Goal: Navigation & Orientation: Find specific page/section

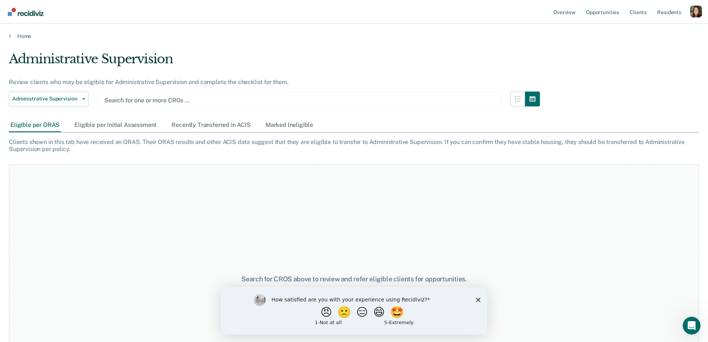
click at [692, 10] on div "Profile dropdown button" at bounding box center [696, 12] width 12 height 12
click at [646, 30] on link "Profile" at bounding box center [666, 30] width 60 height 6
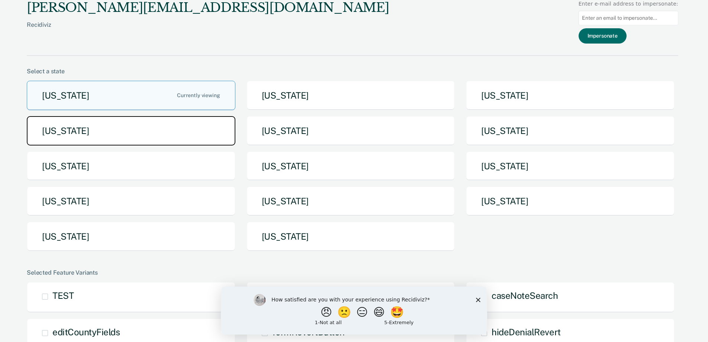
drag, startPoint x: 207, startPoint y: 119, endPoint x: 205, endPoint y: 116, distance: 4.0
click at [209, 118] on button "[US_STATE]" at bounding box center [131, 130] width 209 height 29
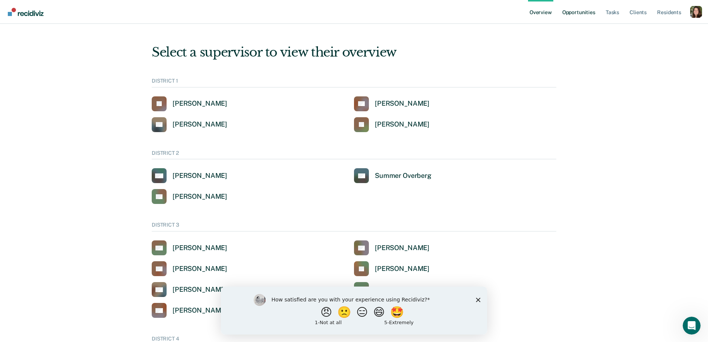
click at [581, 17] on link "Opportunities" at bounding box center [579, 12] width 36 height 24
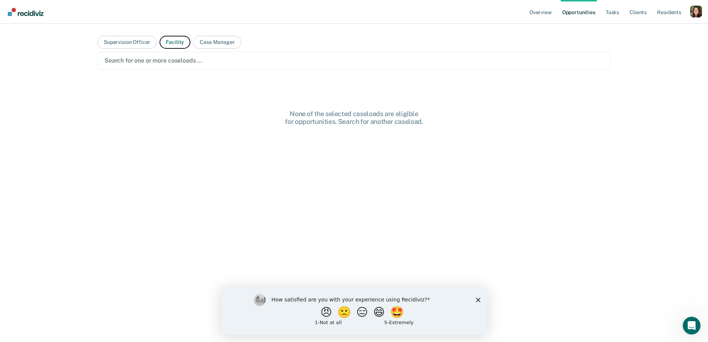
drag, startPoint x: 173, startPoint y: 39, endPoint x: 172, endPoint y: 59, distance: 20.1
click at [173, 39] on button "Facility" at bounding box center [175, 42] width 31 height 13
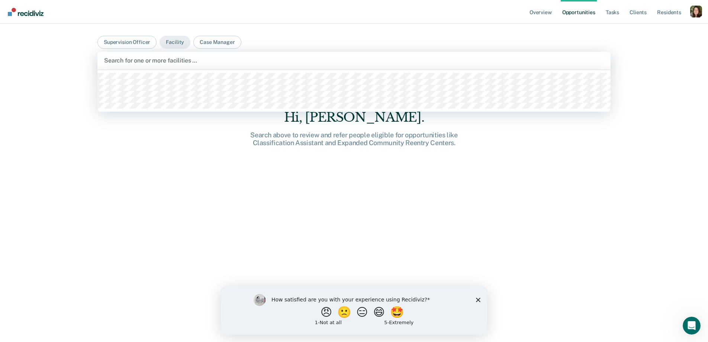
click at [175, 62] on div at bounding box center [354, 60] width 500 height 9
